Goal: Information Seeking & Learning: Check status

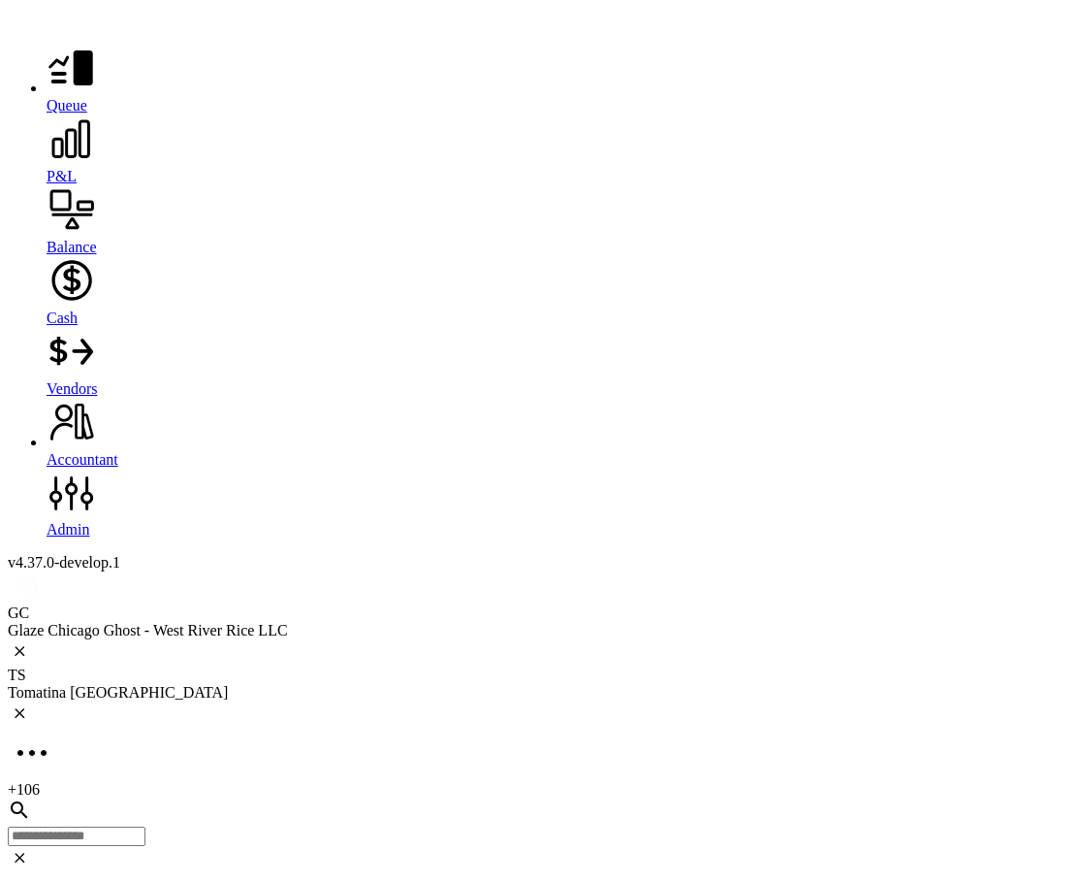
click at [47, 162] on div at bounding box center [561, 140] width 1029 height 53
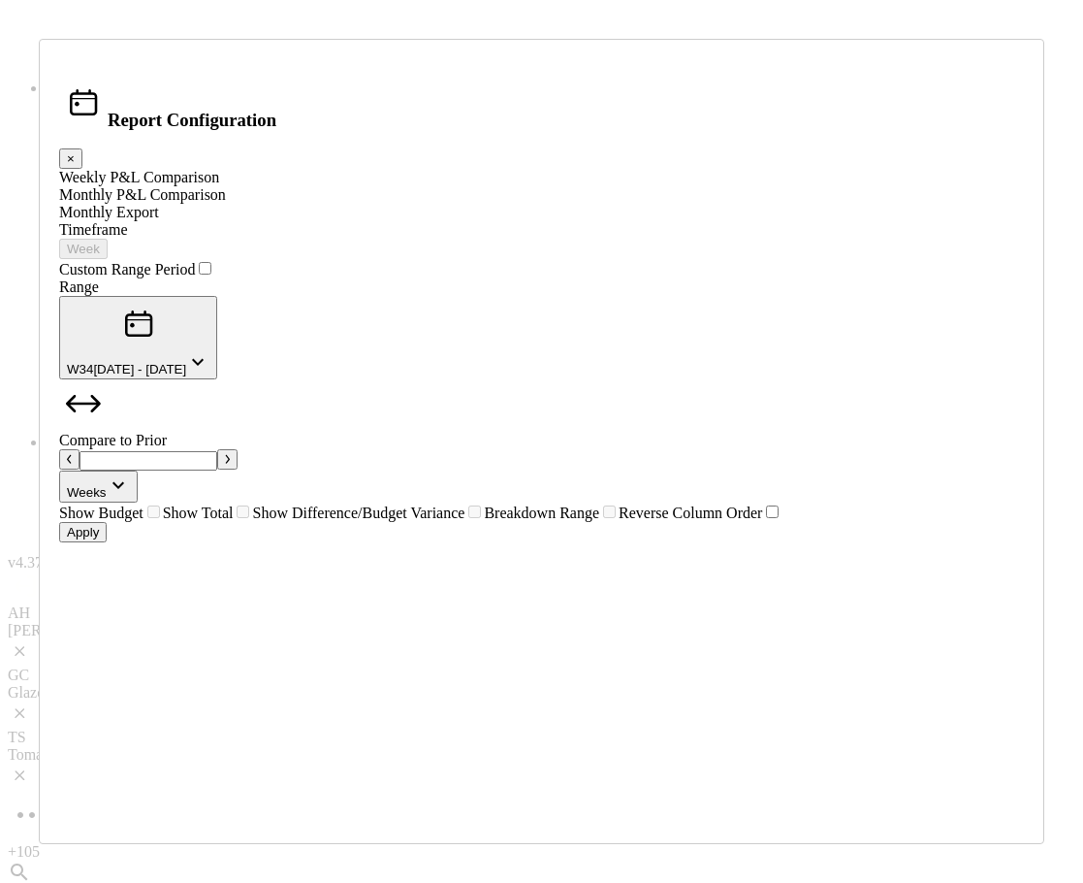
click at [782, 58] on div "Report Configuration × Weekly P&L Comparison Monthly P&L Comparison Monthly Exp…" at bounding box center [541, 441] width 1083 height 883
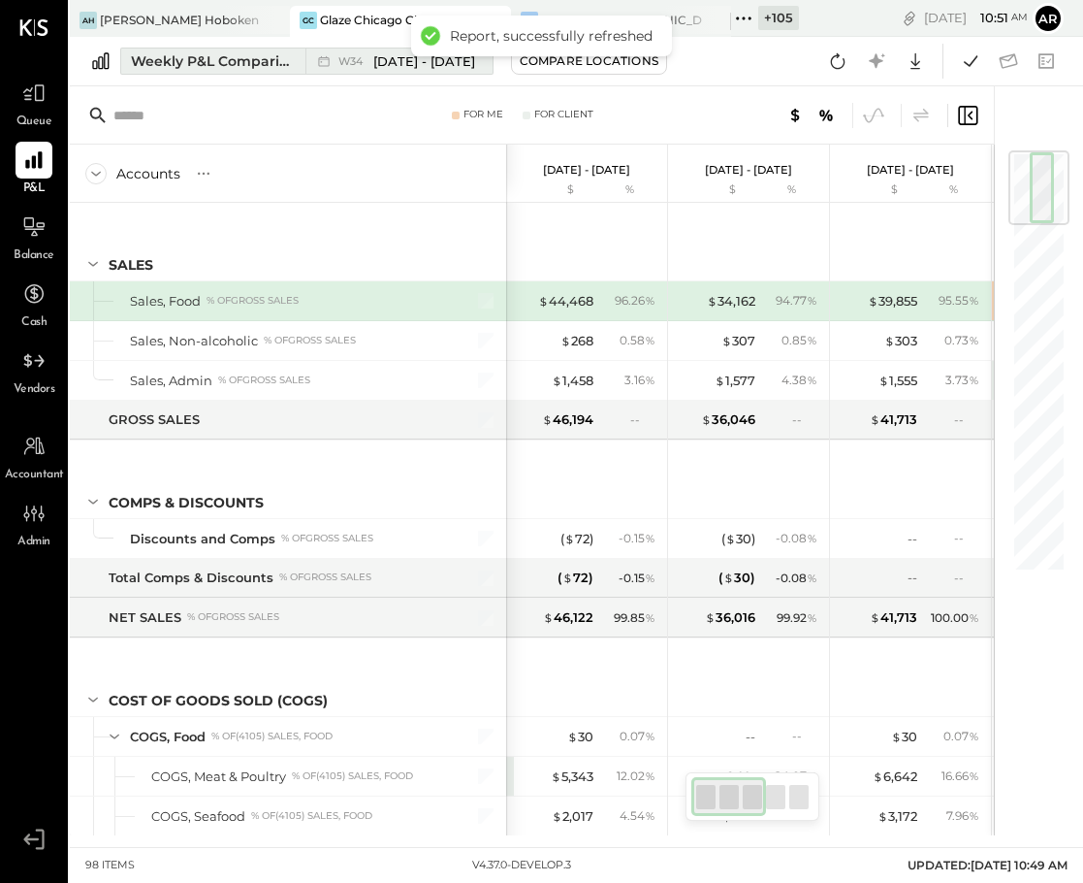
click at [383, 57] on span "[DATE] - [DATE]" at bounding box center [424, 61] width 102 height 18
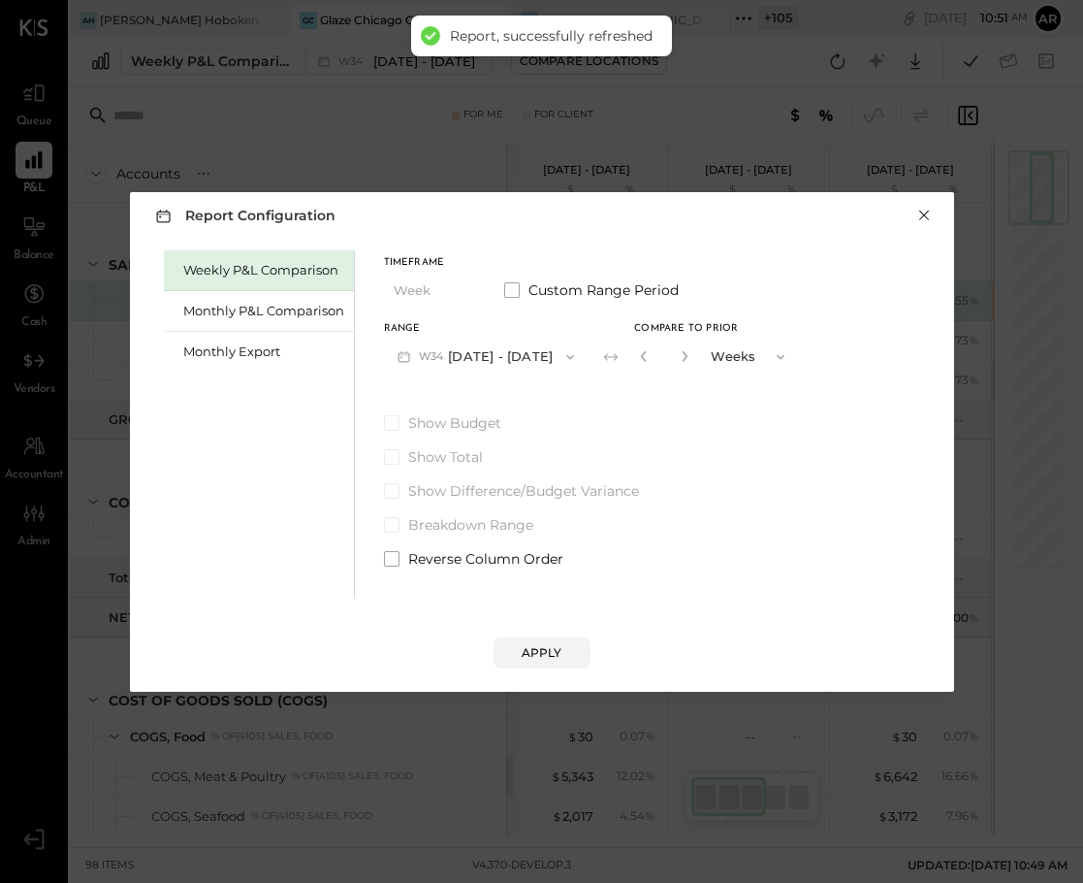
click at [925, 211] on button "×" at bounding box center [924, 215] width 17 height 19
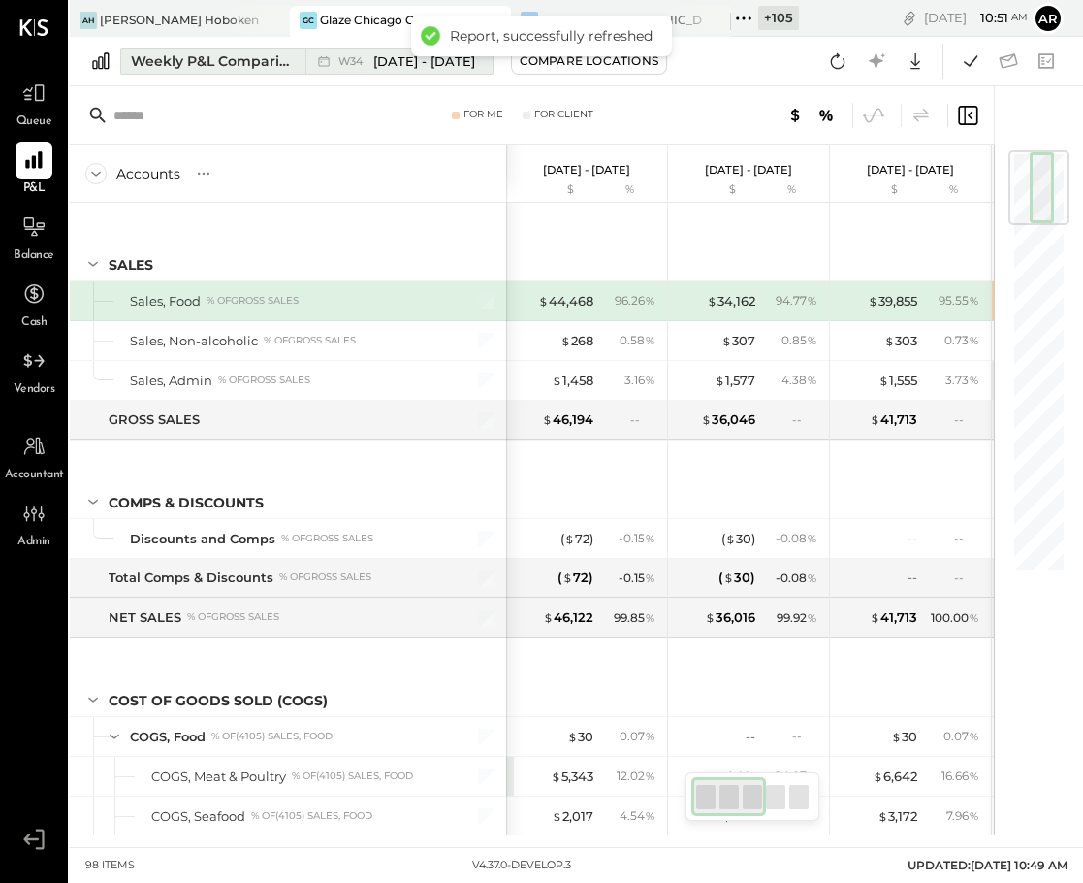
click at [385, 63] on span "[DATE] - [DATE]" at bounding box center [424, 61] width 102 height 18
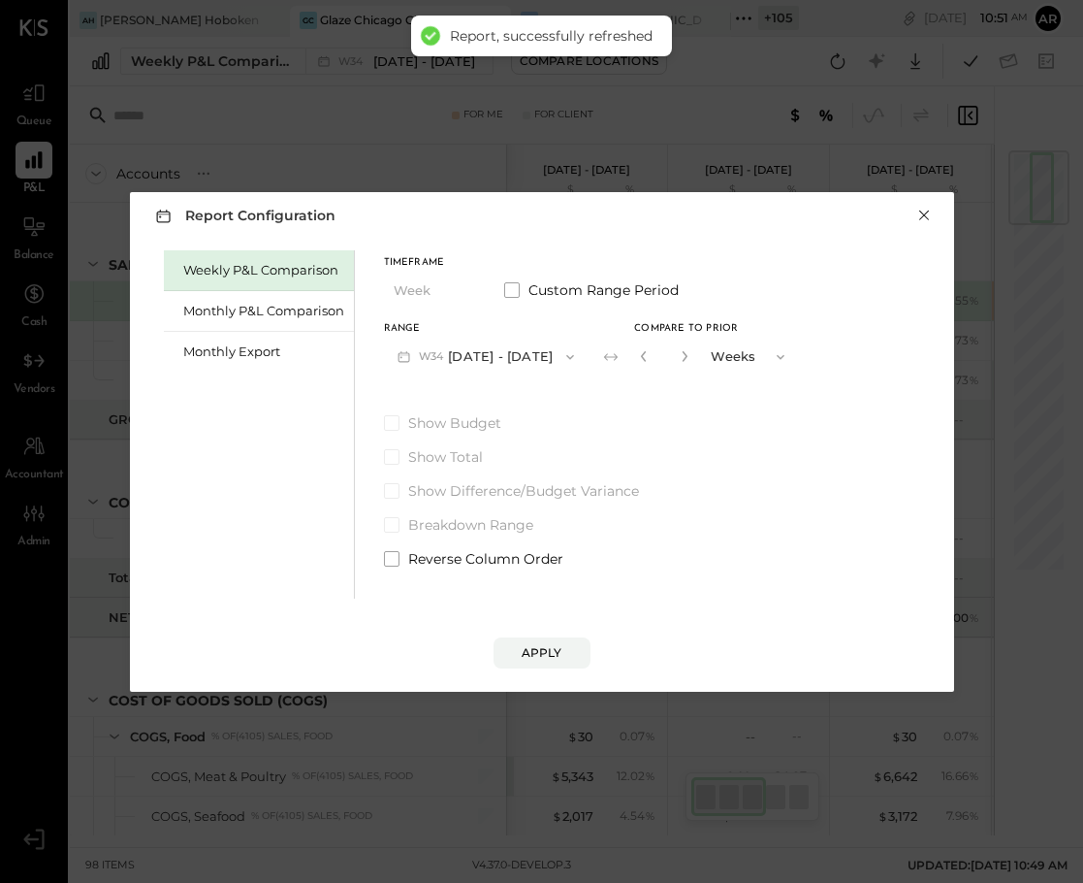
click at [929, 212] on button "×" at bounding box center [924, 215] width 17 height 19
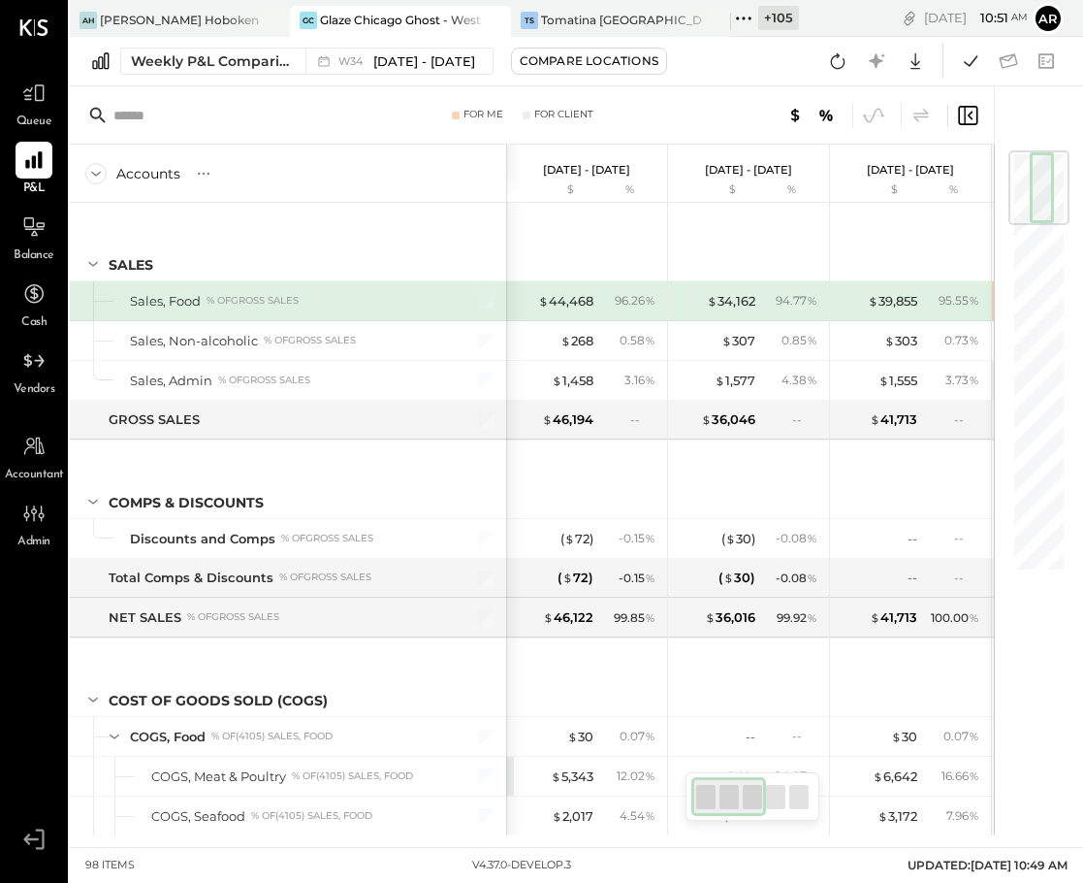
drag, startPoint x: 915, startPoint y: 124, endPoint x: 899, endPoint y: 140, distance: 21.9
click at [916, 124] on icon at bounding box center [921, 115] width 23 height 23
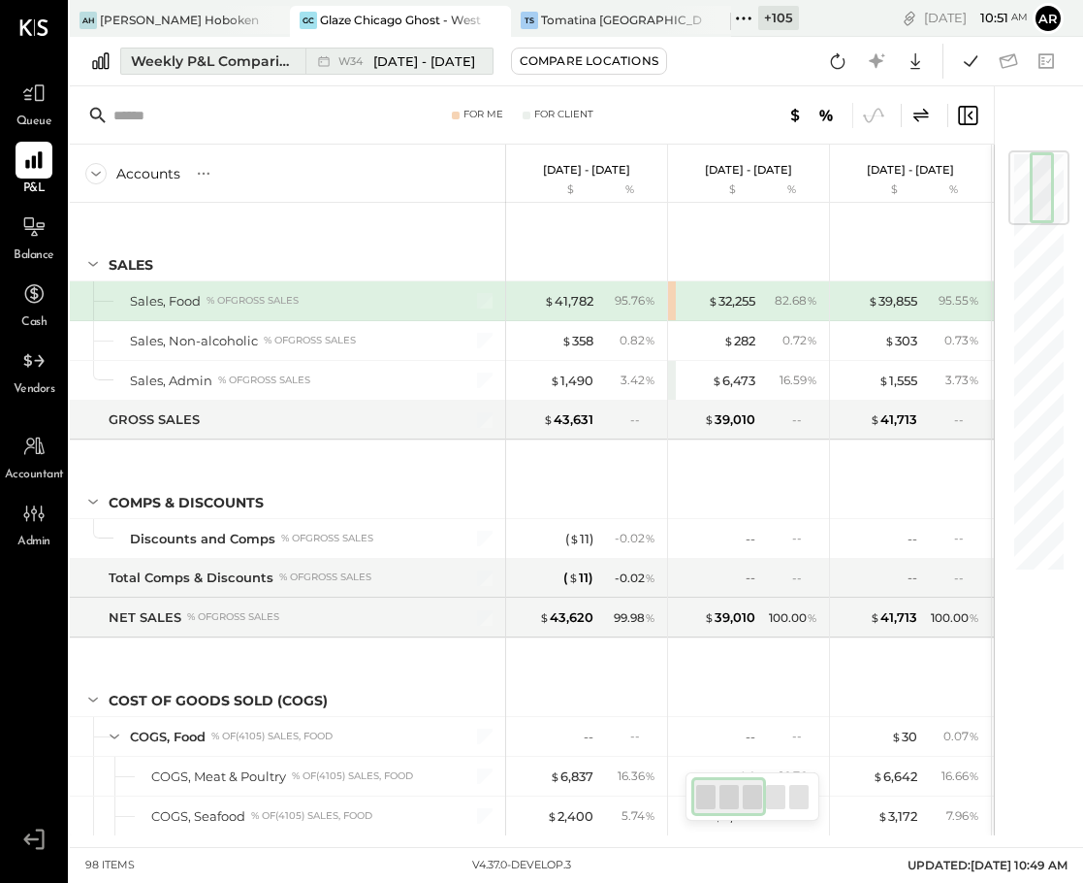
click at [405, 60] on span "[DATE] - [DATE]" at bounding box center [424, 61] width 102 height 18
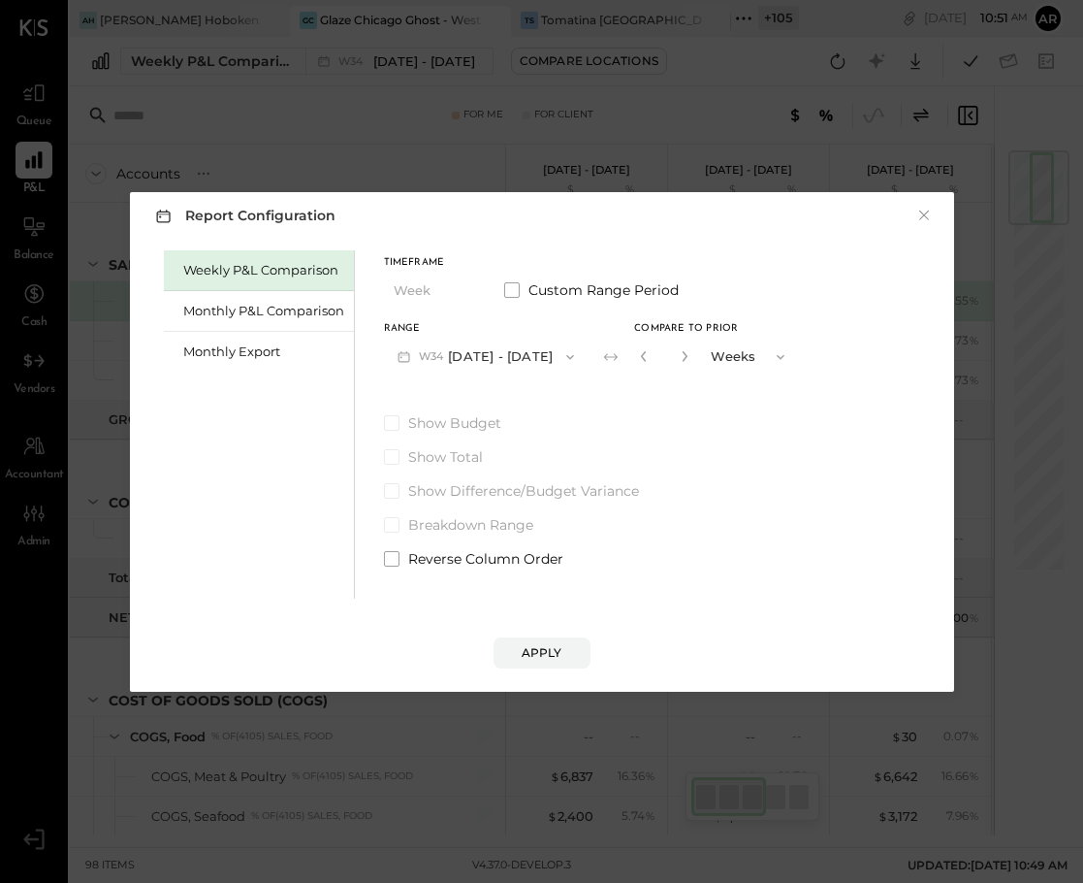
click at [486, 85] on div "Report Configuration × Weekly P&L Comparison Monthly P&L Comparison Monthly Exp…" at bounding box center [541, 441] width 1083 height 883
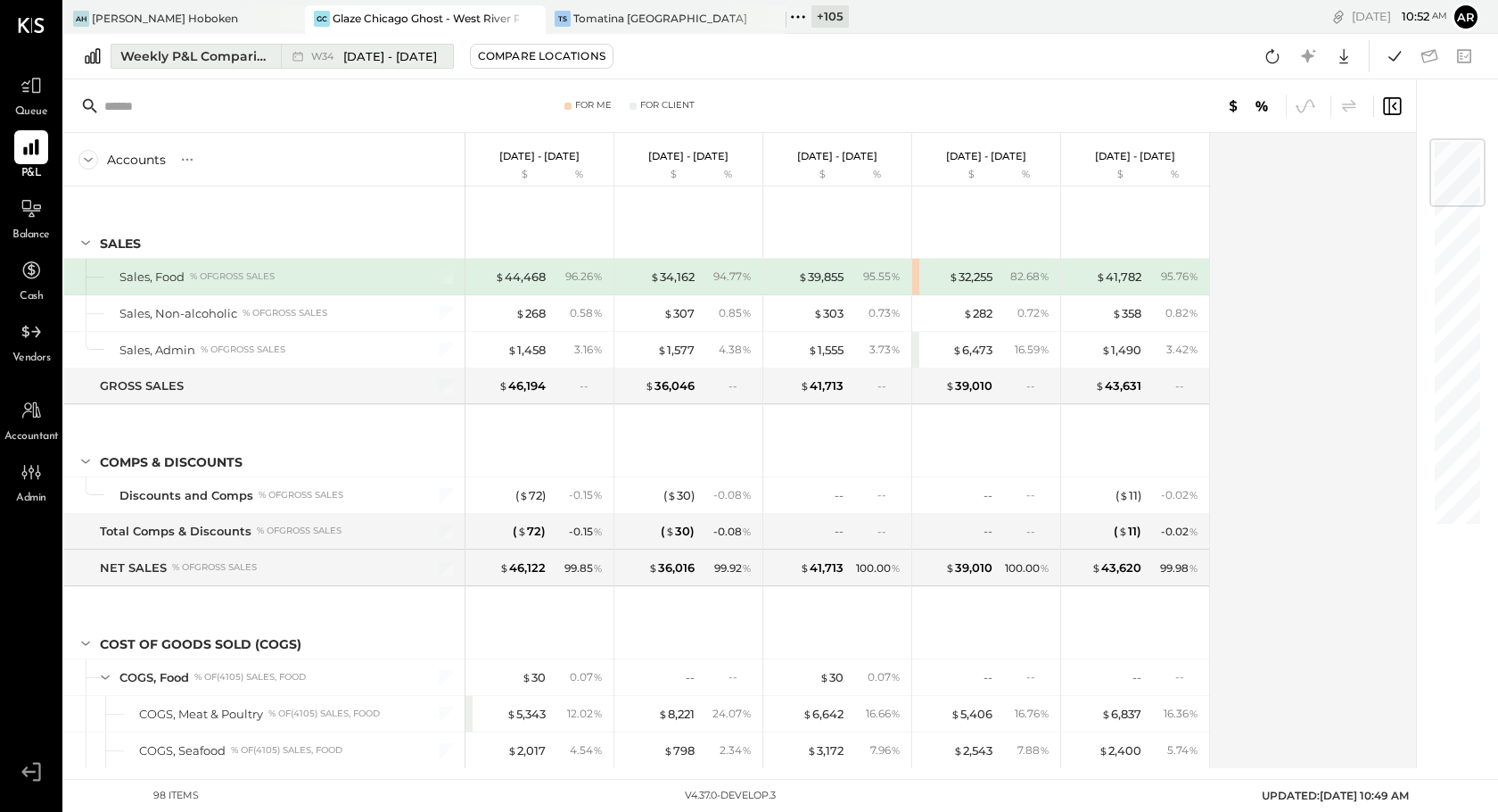
click at [345, 61] on span "[DATE] - [DATE]" at bounding box center [390, 56] width 94 height 17
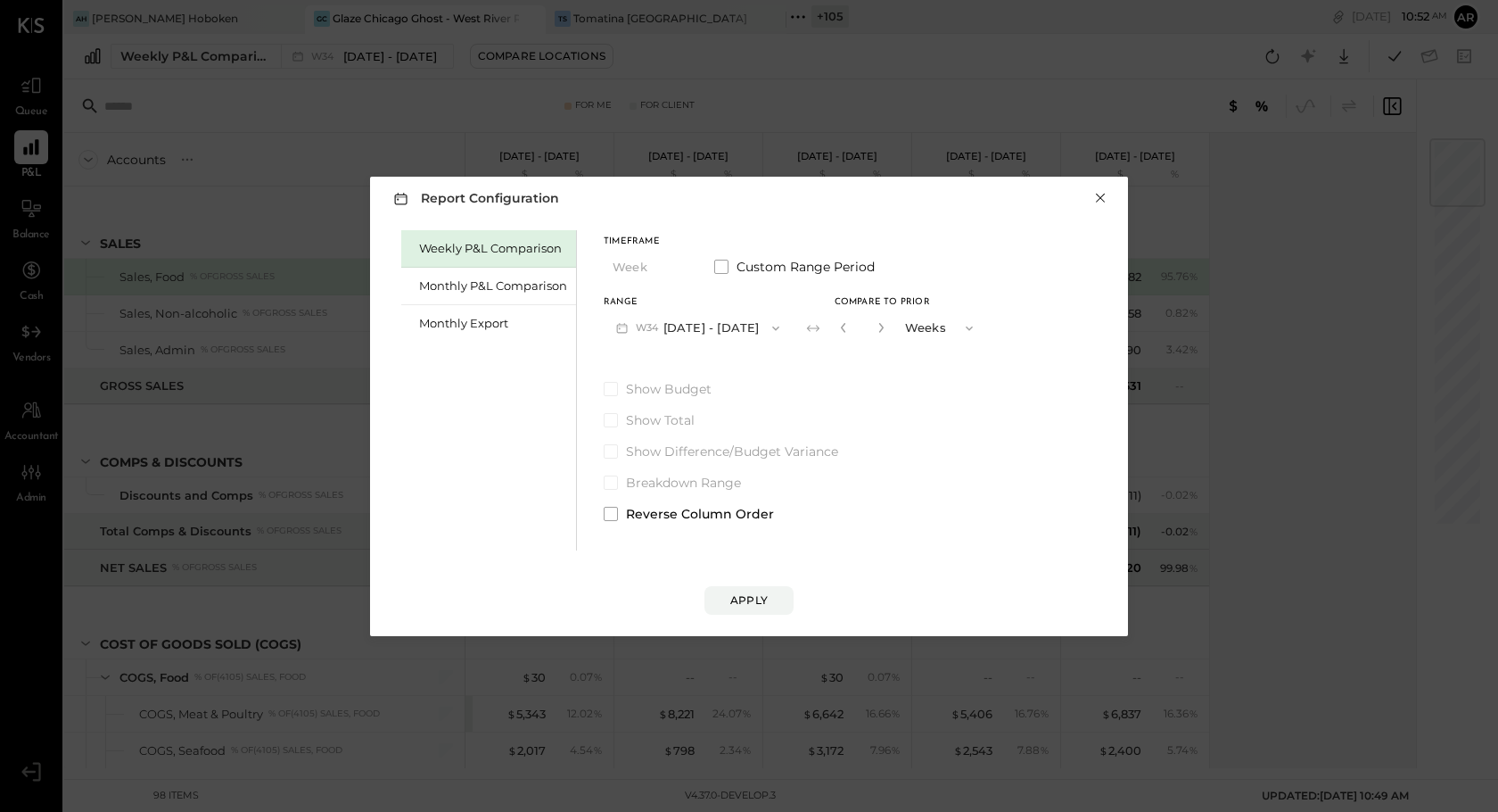
click at [1099, 196] on button "×" at bounding box center [1100, 198] width 16 height 17
